Goal: Task Accomplishment & Management: Complete application form

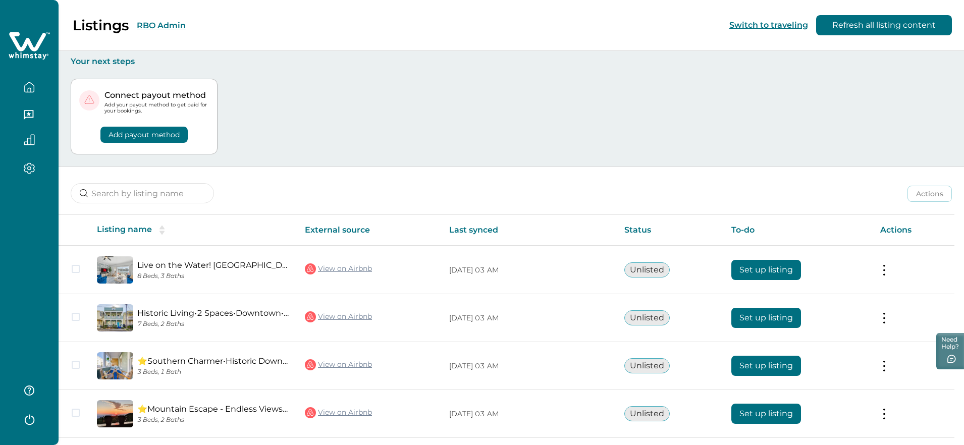
click at [142, 28] on button "RBO Admin" at bounding box center [161, 26] width 49 height 10
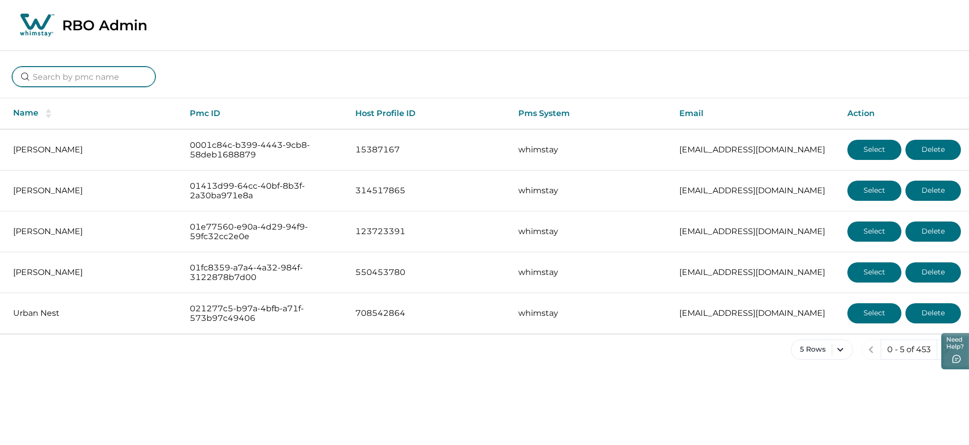
click at [86, 78] on input at bounding box center [83, 77] width 143 height 20
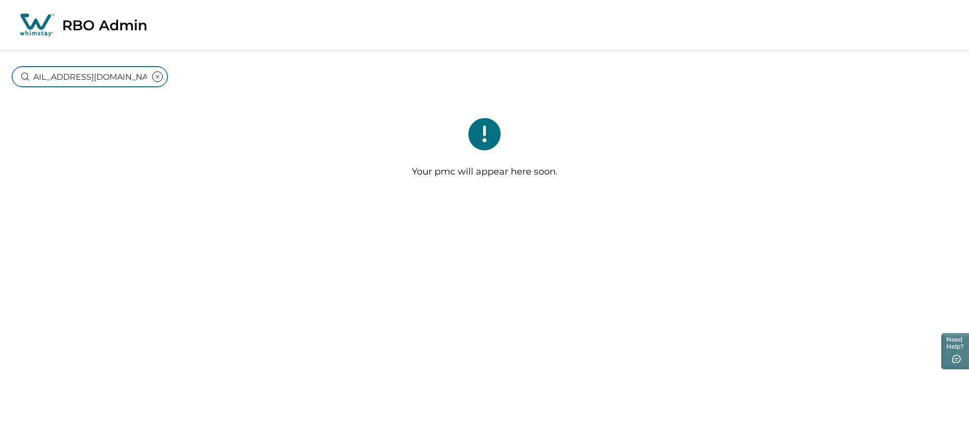
type input "[EMAIL_ADDRESS][DOMAIN_NAME]"
click at [269, 96] on div "[EMAIL_ADDRESS][DOMAIN_NAME] Your pmc will appear here soon." at bounding box center [484, 128] width 969 height 156
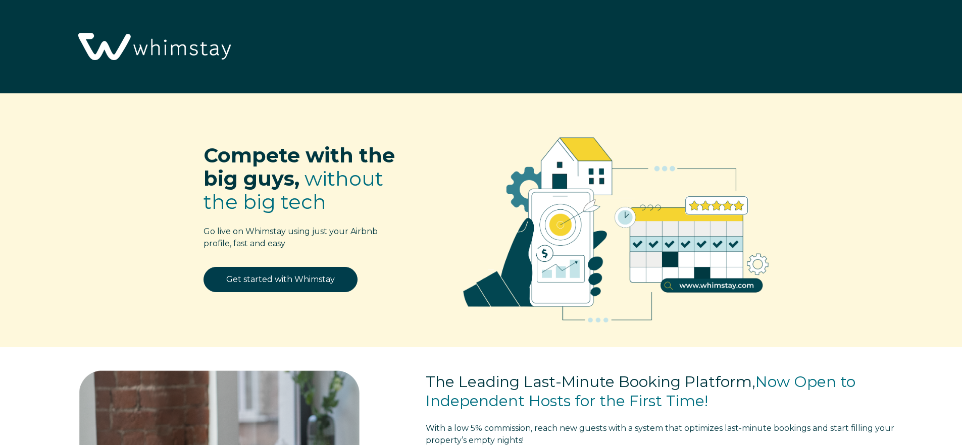
select select "US"
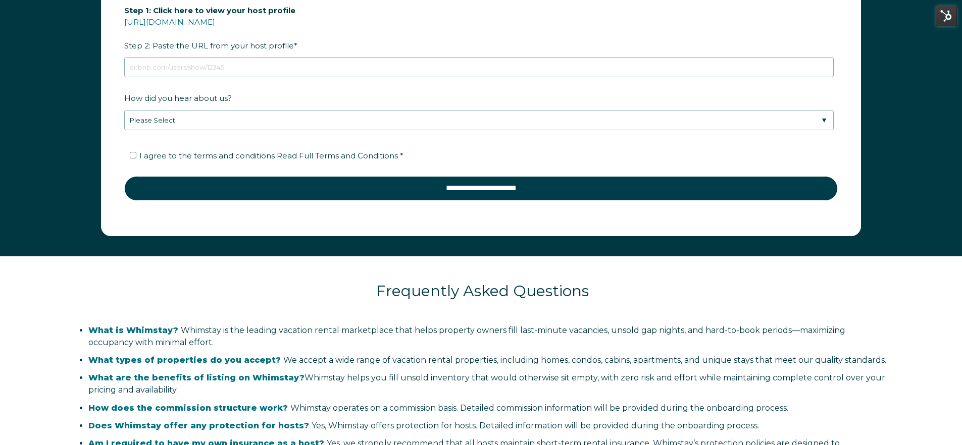
scroll to position [1230, 0]
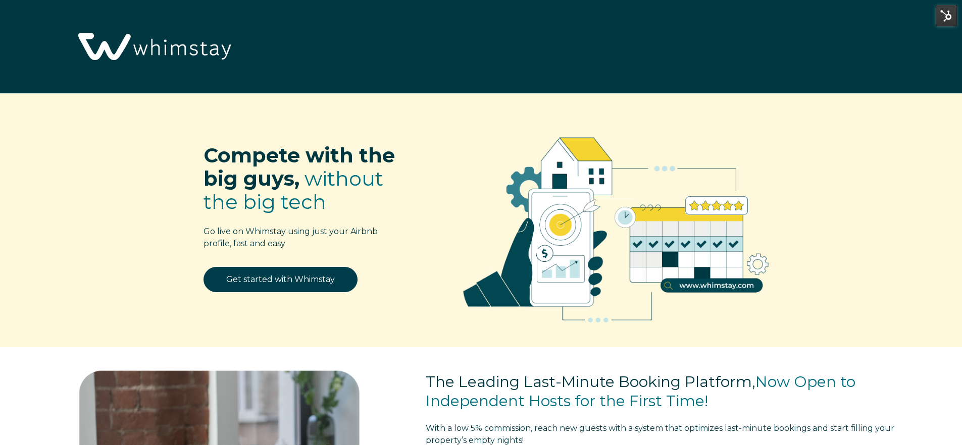
select select "US"
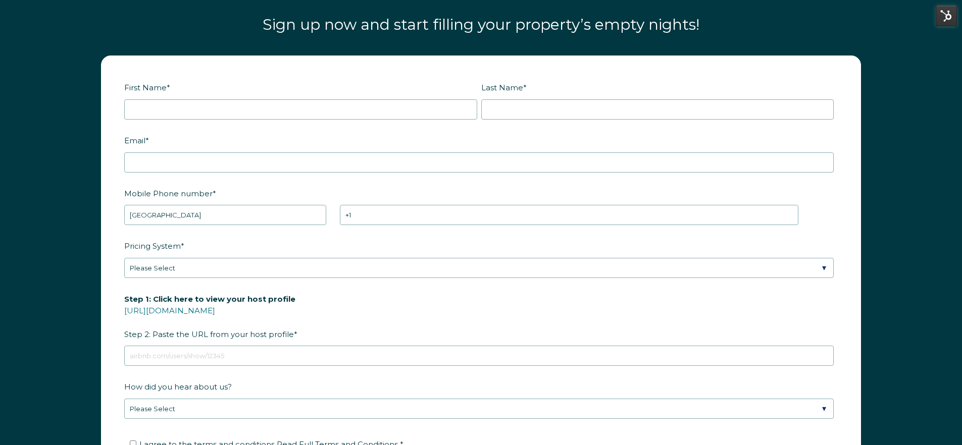
scroll to position [1634, 0]
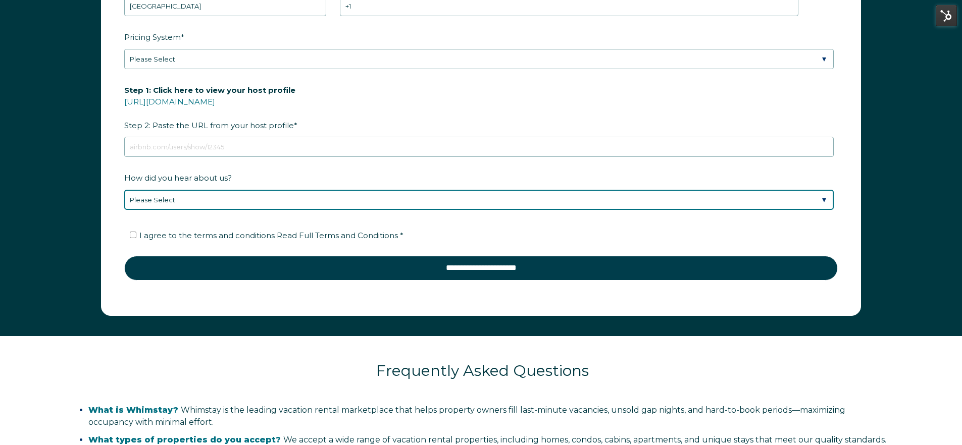
click at [260, 208] on select "Please Select Discovered Whimstay at an event or conference Found Whimstay thro…" at bounding box center [478, 200] width 709 height 20
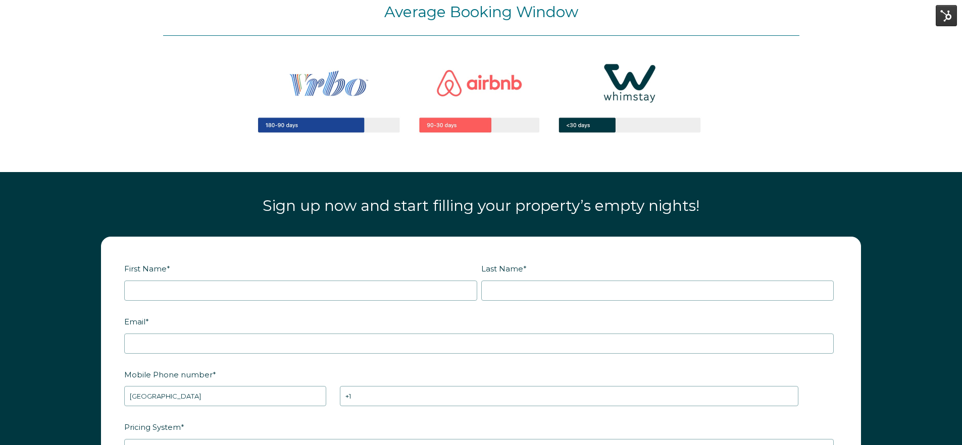
scroll to position [884, 0]
